Goal: Task Accomplishment & Management: Complete application form

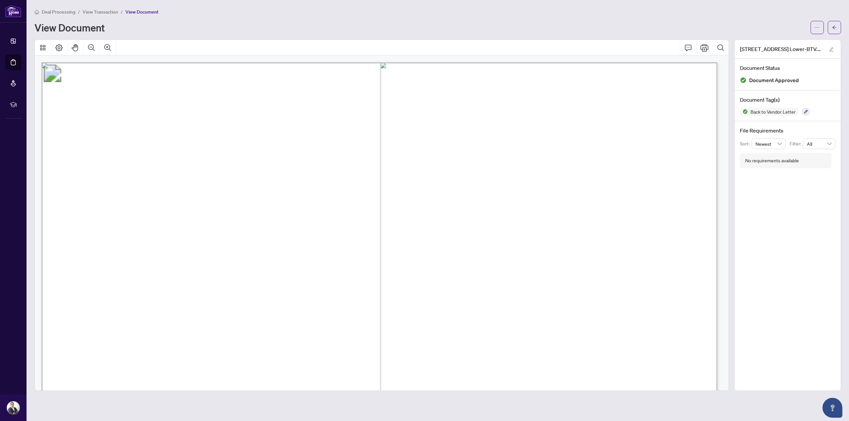
scroll to position [170, 0]
click at [834, 24] on span "button" at bounding box center [834, 27] width 5 height 11
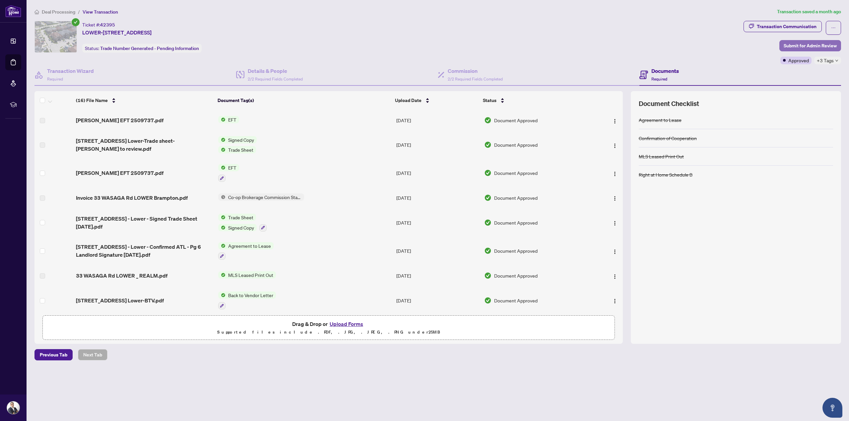
click at [808, 43] on span "Submit for Admin Review" at bounding box center [810, 45] width 53 height 11
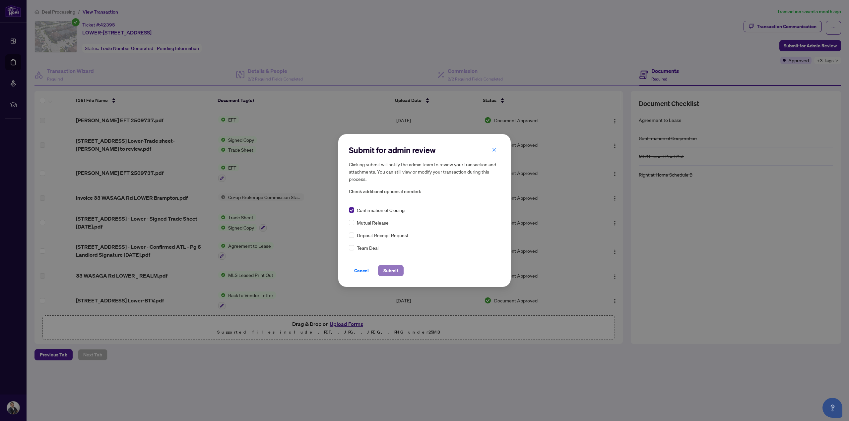
click at [395, 271] on span "Submit" at bounding box center [390, 271] width 15 height 11
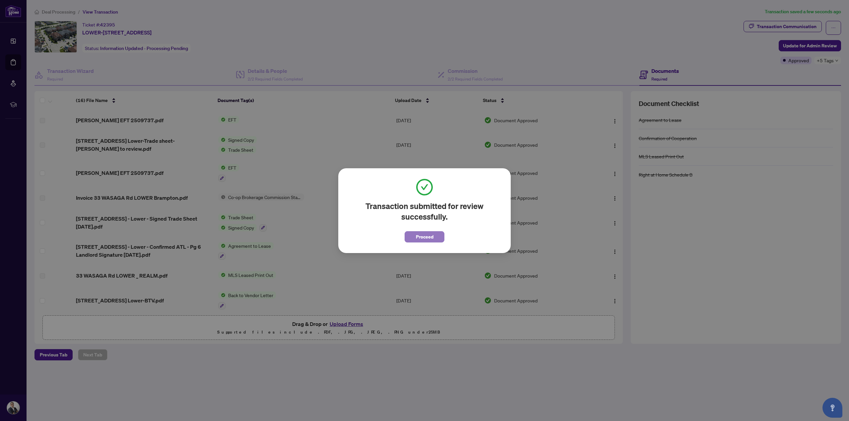
click at [415, 238] on button "Proceed" at bounding box center [425, 236] width 40 height 11
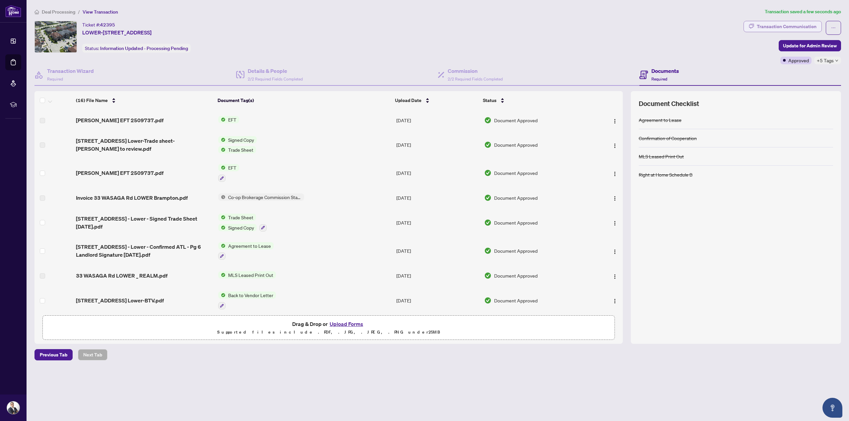
click at [795, 25] on div "Transaction Communication" at bounding box center [787, 26] width 60 height 11
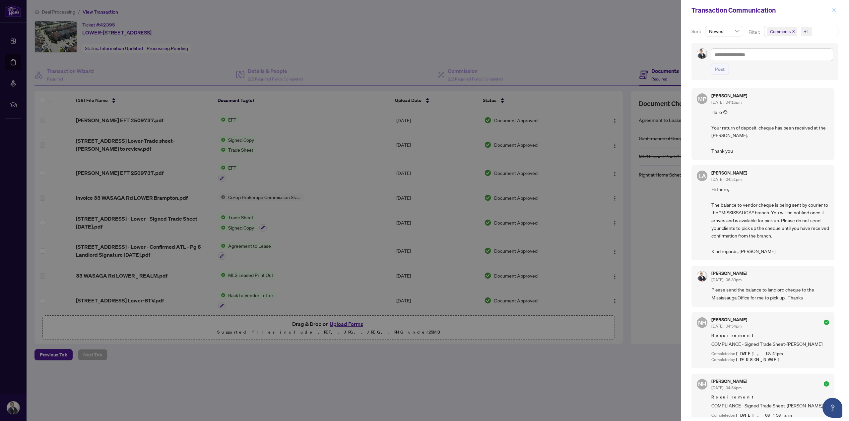
click at [832, 10] on icon "close" at bounding box center [834, 10] width 5 height 5
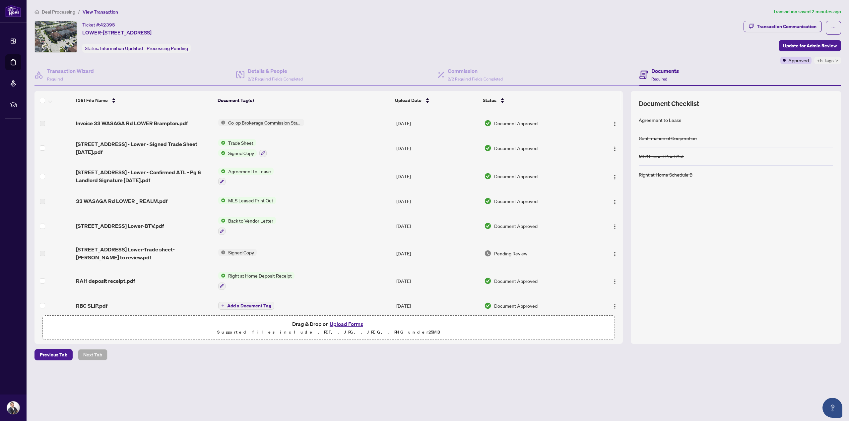
scroll to position [77, 0]
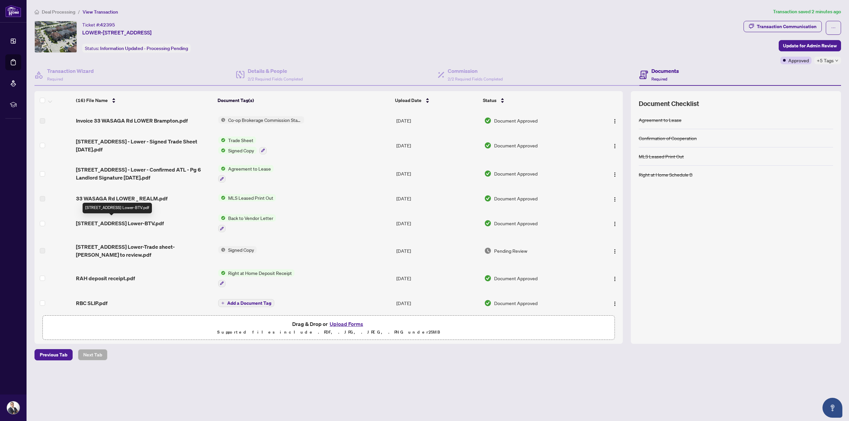
click at [141, 221] on span "[STREET_ADDRESS] Lower-BTV.pdf" at bounding box center [120, 224] width 88 height 8
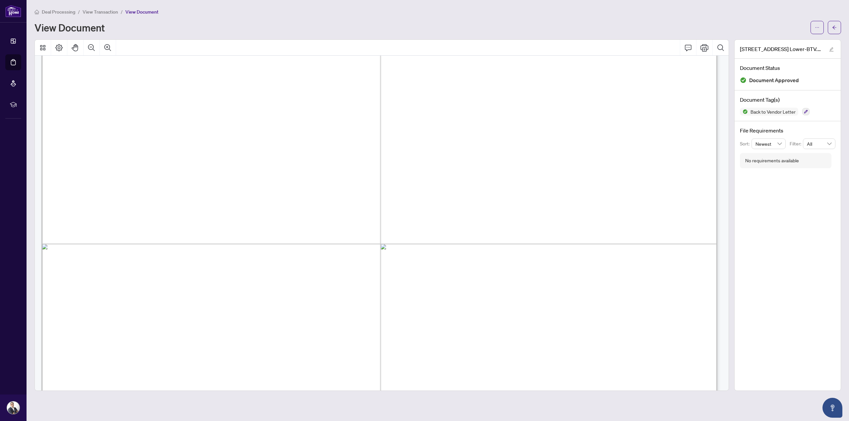
scroll to position [232, 0]
click at [837, 28] on button "button" at bounding box center [834, 27] width 13 height 13
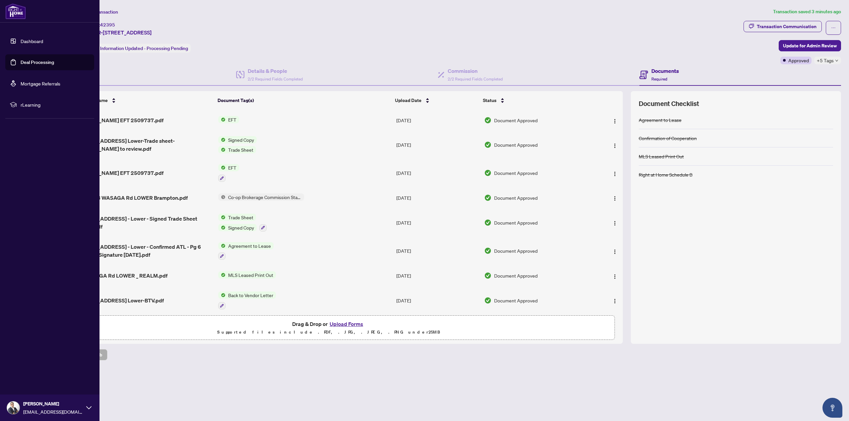
click at [25, 60] on link "Deal Processing" at bounding box center [37, 62] width 33 height 6
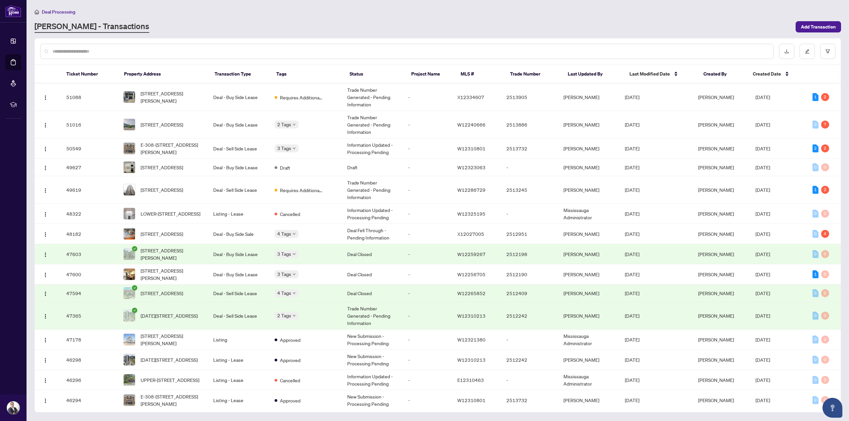
click at [189, 51] on input "text" at bounding box center [410, 51] width 716 height 7
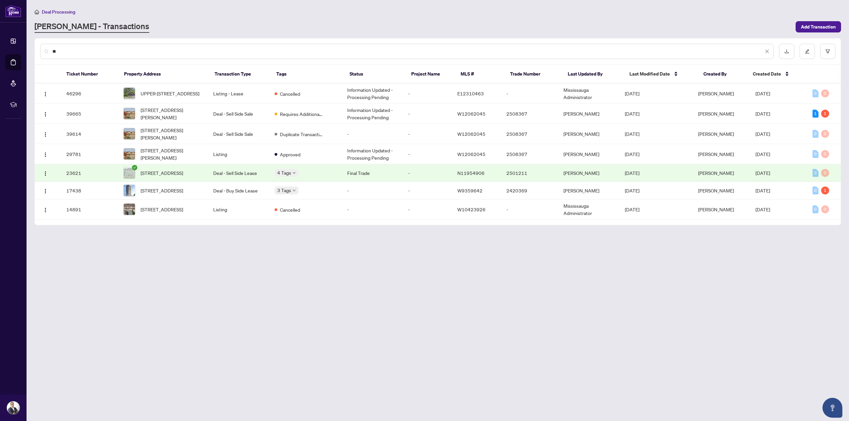
click at [123, 51] on input "**" at bounding box center [407, 51] width 711 height 7
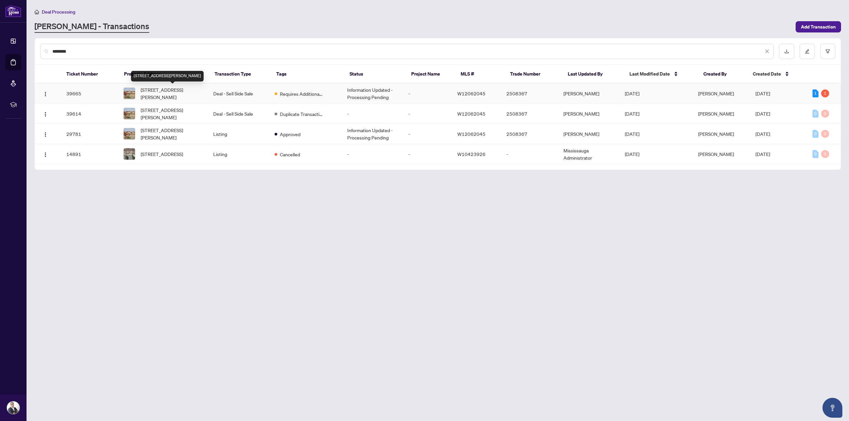
type input "*******"
click at [164, 91] on span "[STREET_ADDRESS][PERSON_NAME]" at bounding box center [172, 93] width 62 height 15
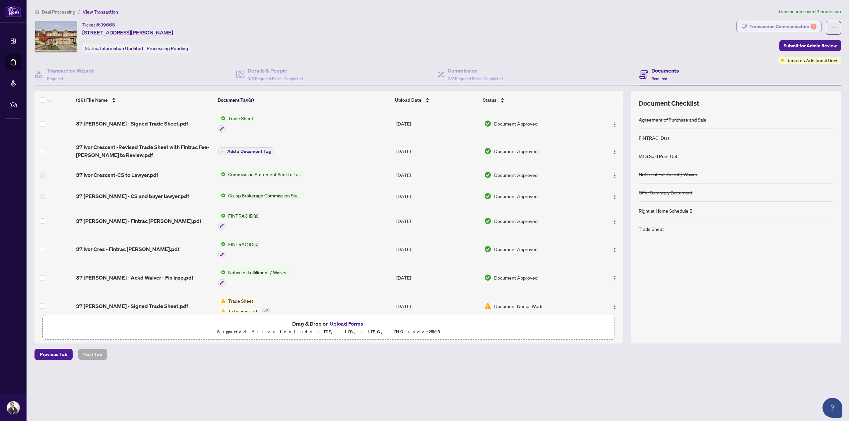
click at [779, 25] on div "Transaction Communication 1" at bounding box center [782, 26] width 67 height 11
